Goal: Find contact information: Find contact information

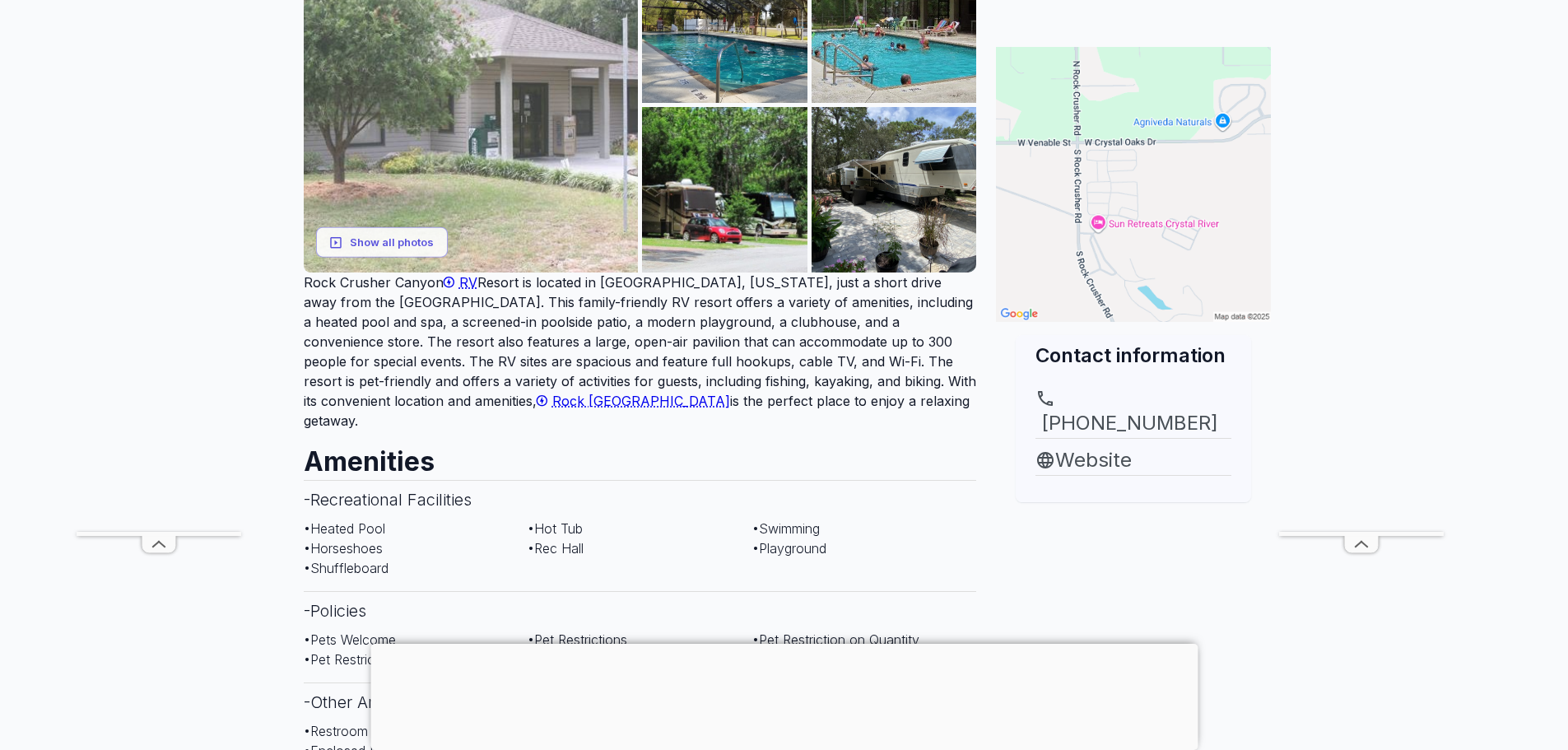
scroll to position [350, 0]
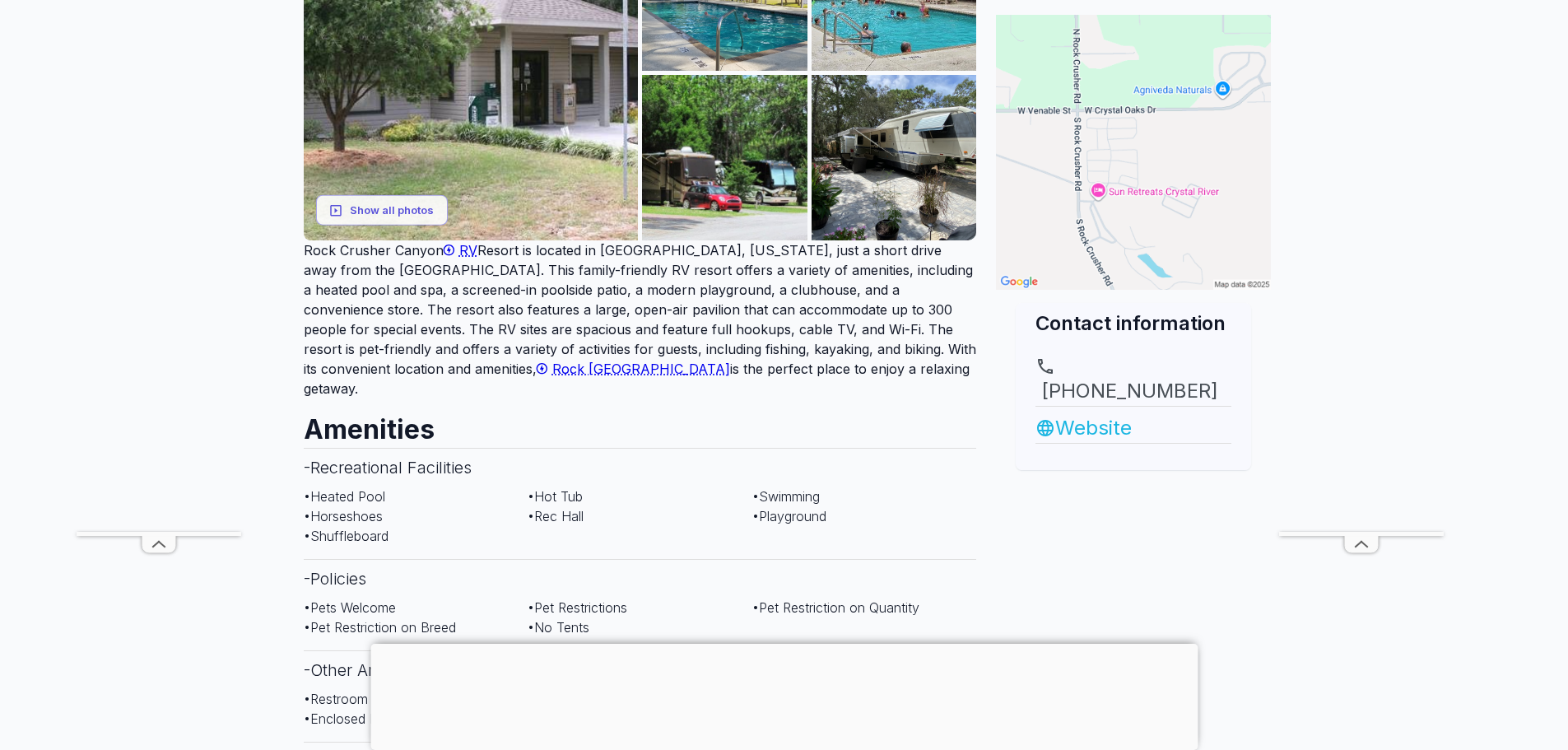
click at [1078, 413] on link "Website" at bounding box center [1133, 428] width 196 height 30
